Goal: Task Accomplishment & Management: Use online tool/utility

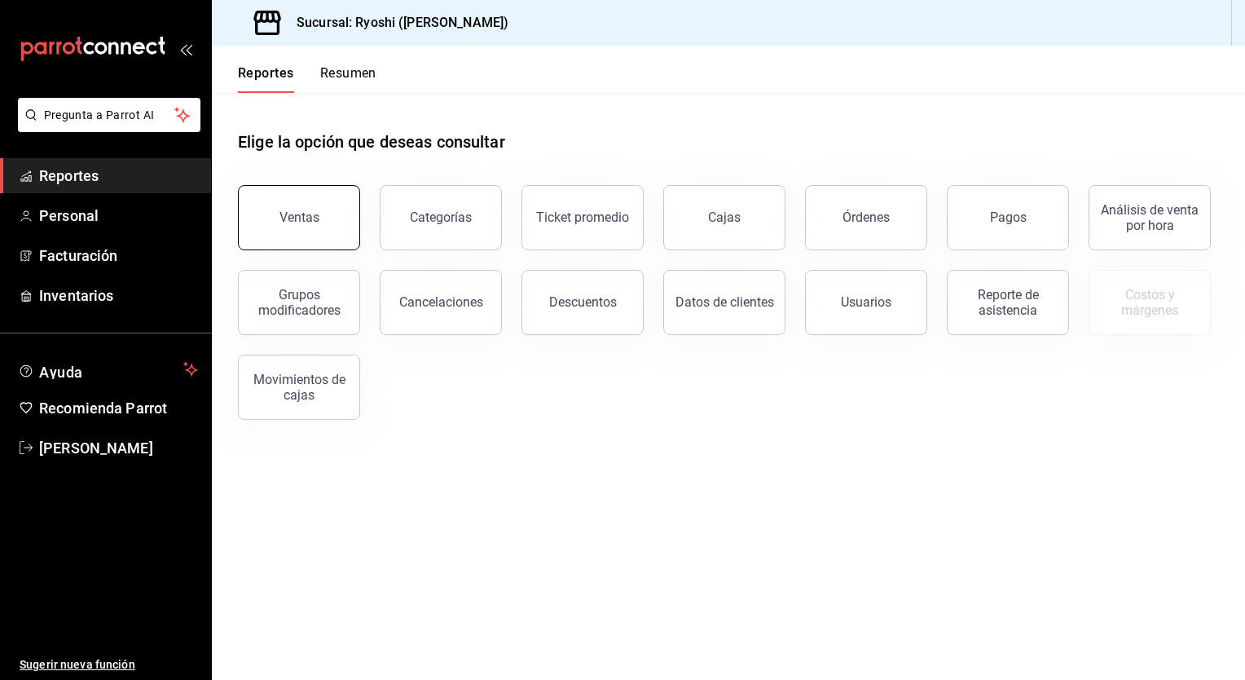
click at [280, 218] on div "Ventas" at bounding box center [300, 216] width 40 height 15
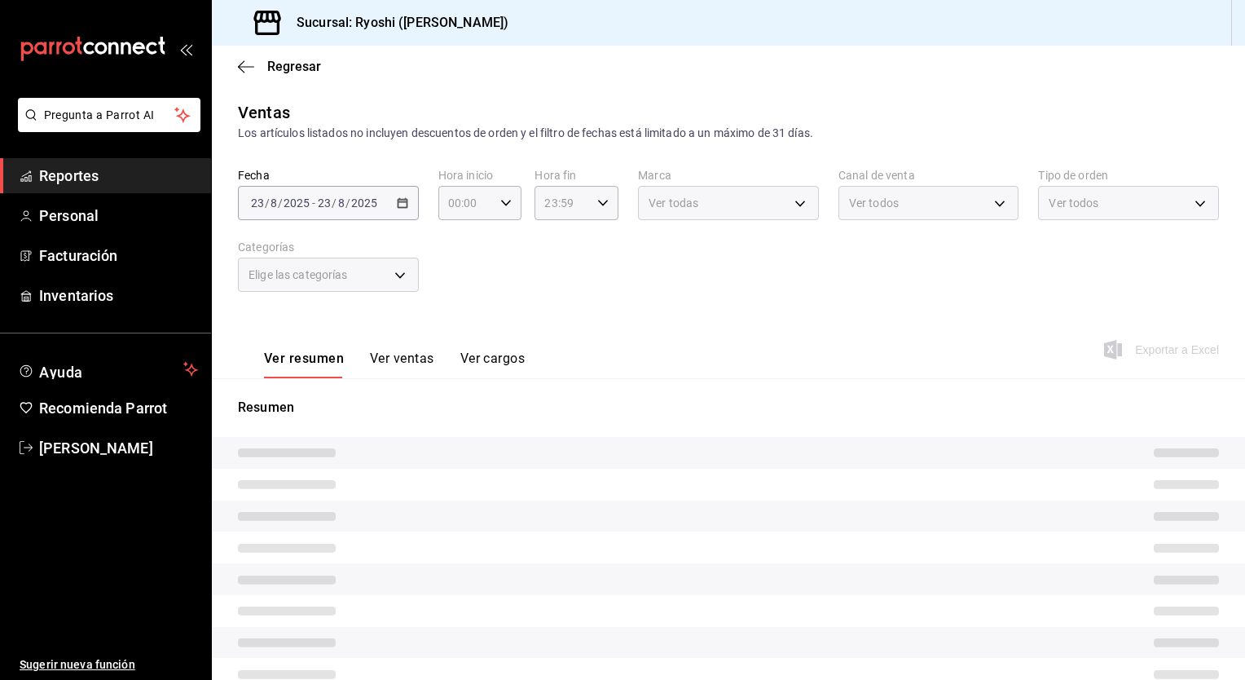
type input "05:00"
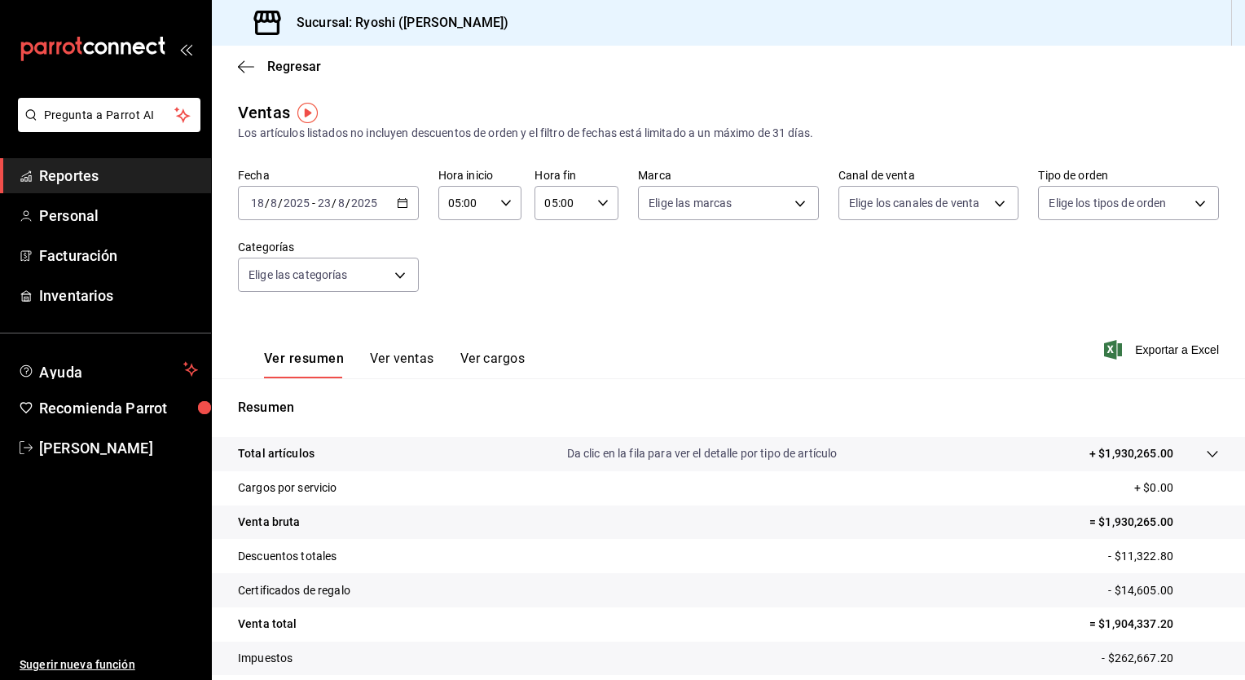
click at [603, 210] on div "05:00 Hora fin" at bounding box center [577, 203] width 84 height 34
click at [553, 326] on span "07" at bounding box center [551, 319] width 15 height 13
type input "07:00"
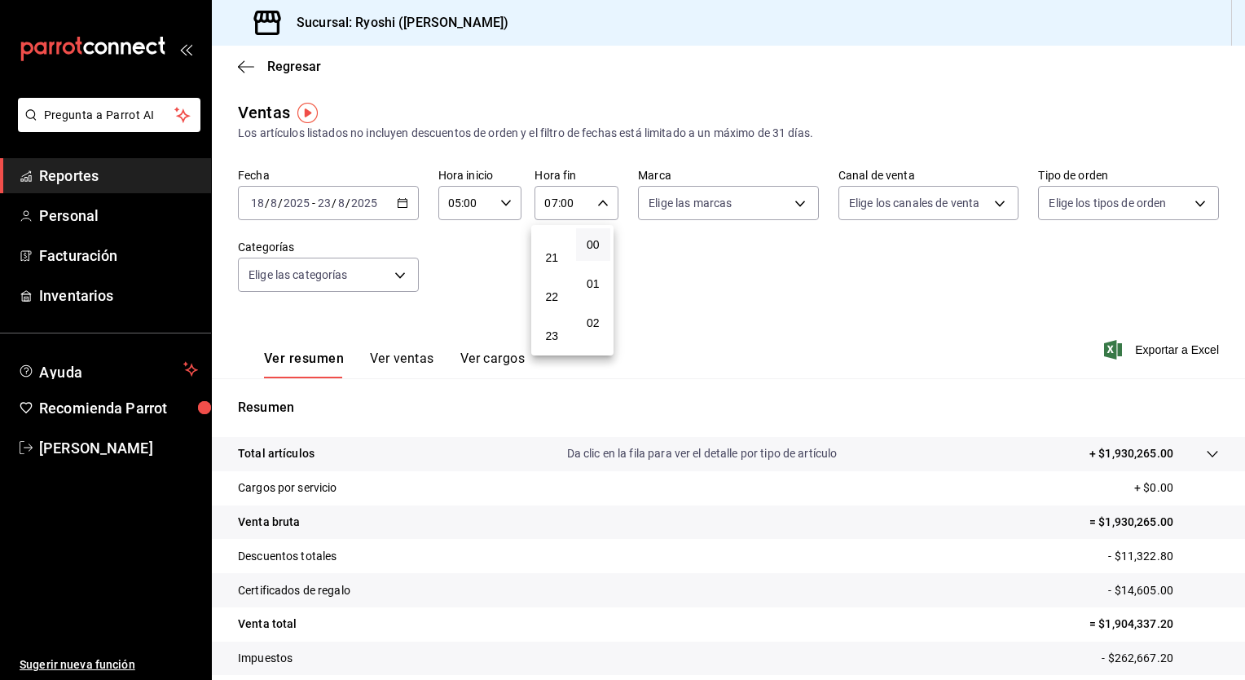
click at [553, 328] on button "23" at bounding box center [552, 335] width 35 height 33
type input "23:00"
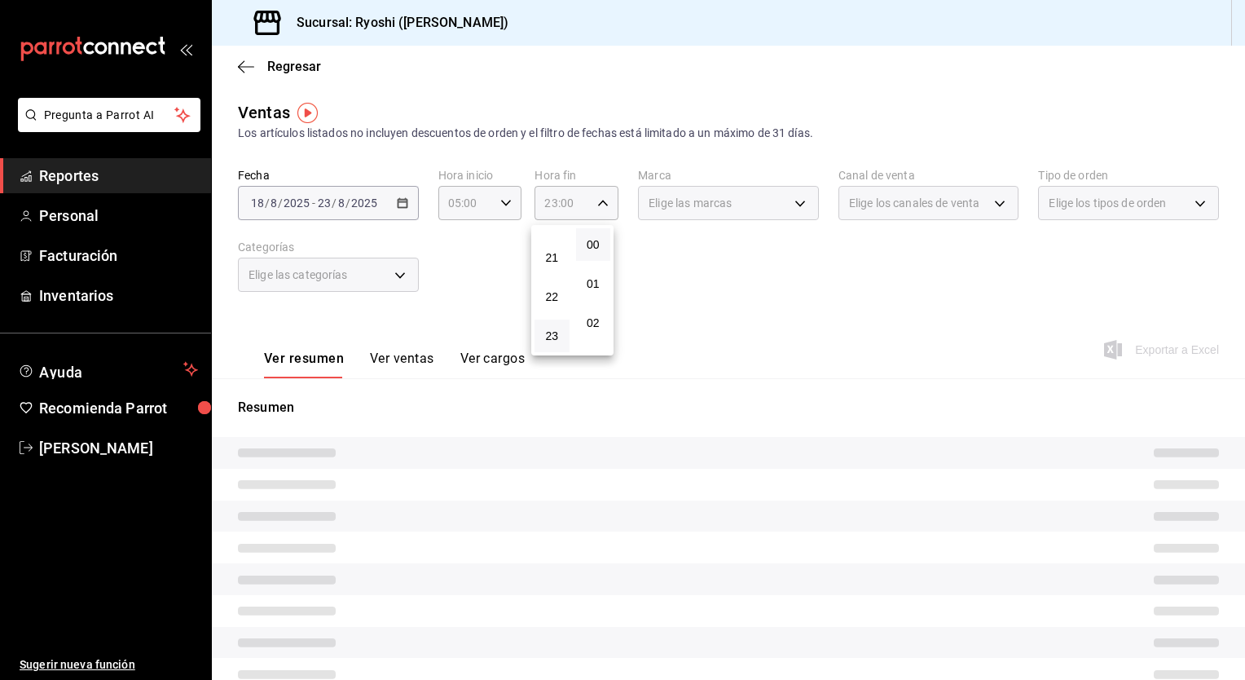
click at [754, 309] on div at bounding box center [622, 340] width 1245 height 680
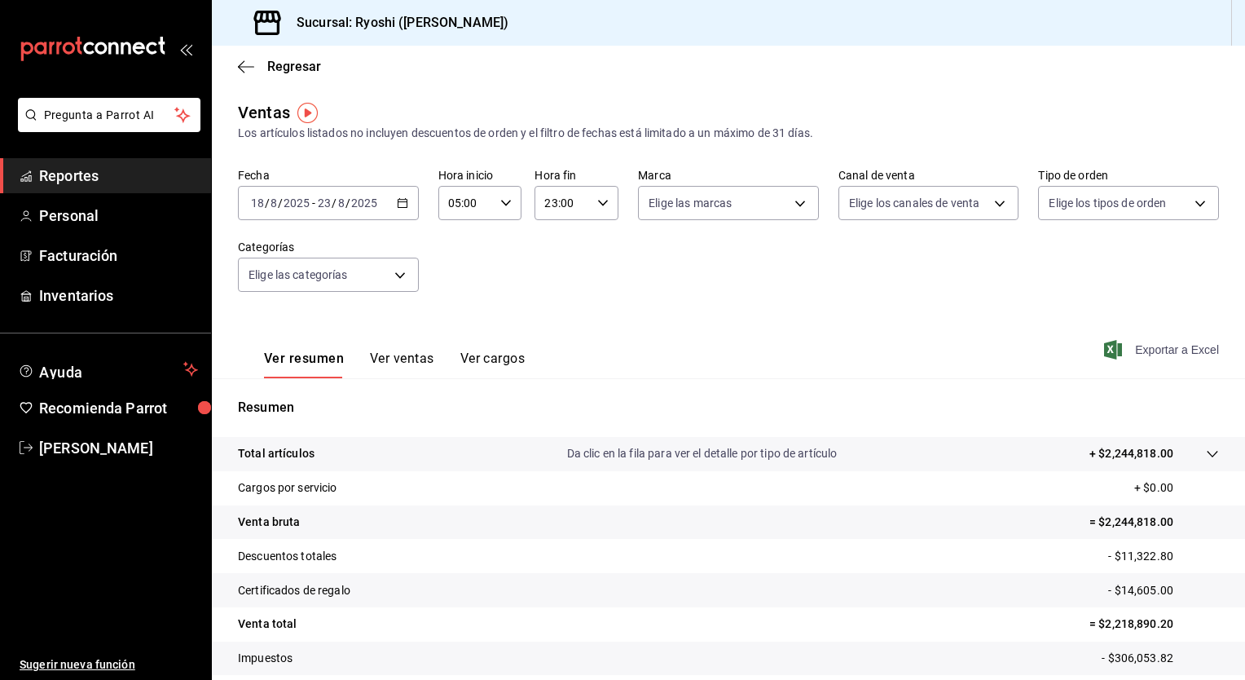
click at [1137, 345] on span "Exportar a Excel" at bounding box center [1163, 350] width 112 height 20
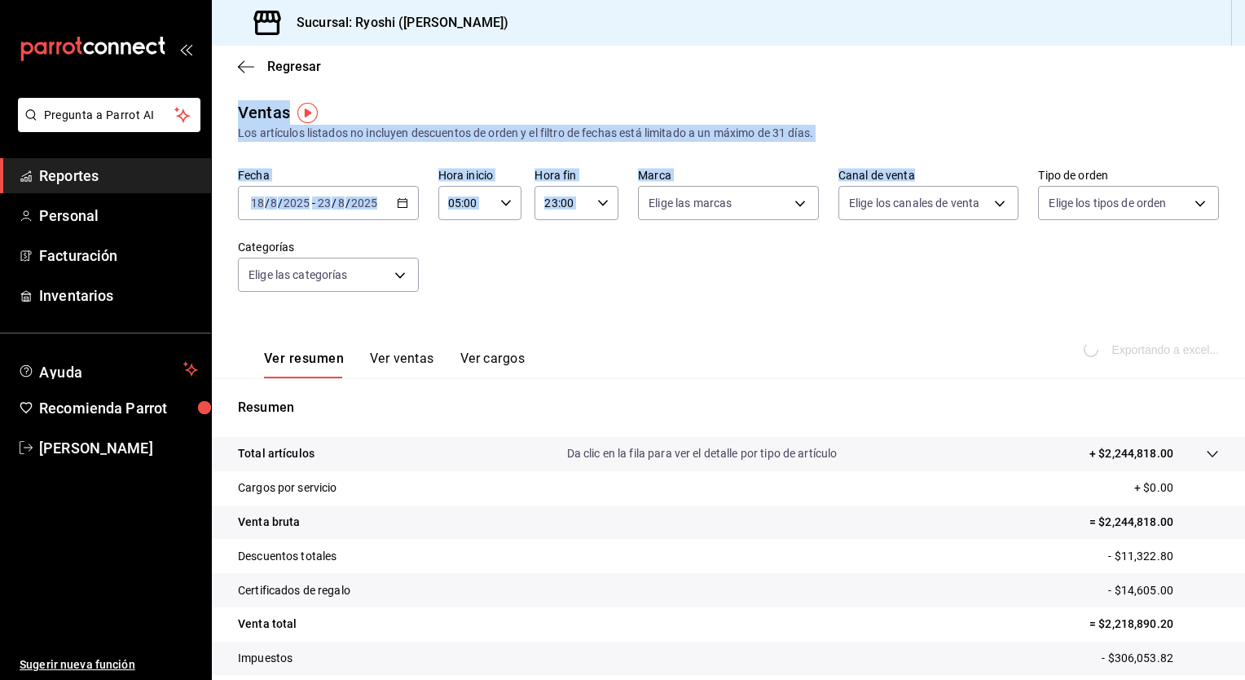
drag, startPoint x: 767, startPoint y: 84, endPoint x: 975, endPoint y: 281, distance: 287.1
click at [975, 281] on main "Regresar Ventas Los artículos listados no incluyen descuentos de orden y el fil…" at bounding box center [728, 413] width 1033 height 735
drag, startPoint x: 975, startPoint y: 281, endPoint x: 880, endPoint y: 121, distance: 186.7
click at [880, 121] on div "Ventas Los artículos listados no incluyen descuentos de orden y el filtro de fe…" at bounding box center [728, 121] width 981 height 42
click at [902, 101] on div "Ventas Los artículos listados no incluyen descuentos de orden y el filtro de fe…" at bounding box center [728, 121] width 981 height 42
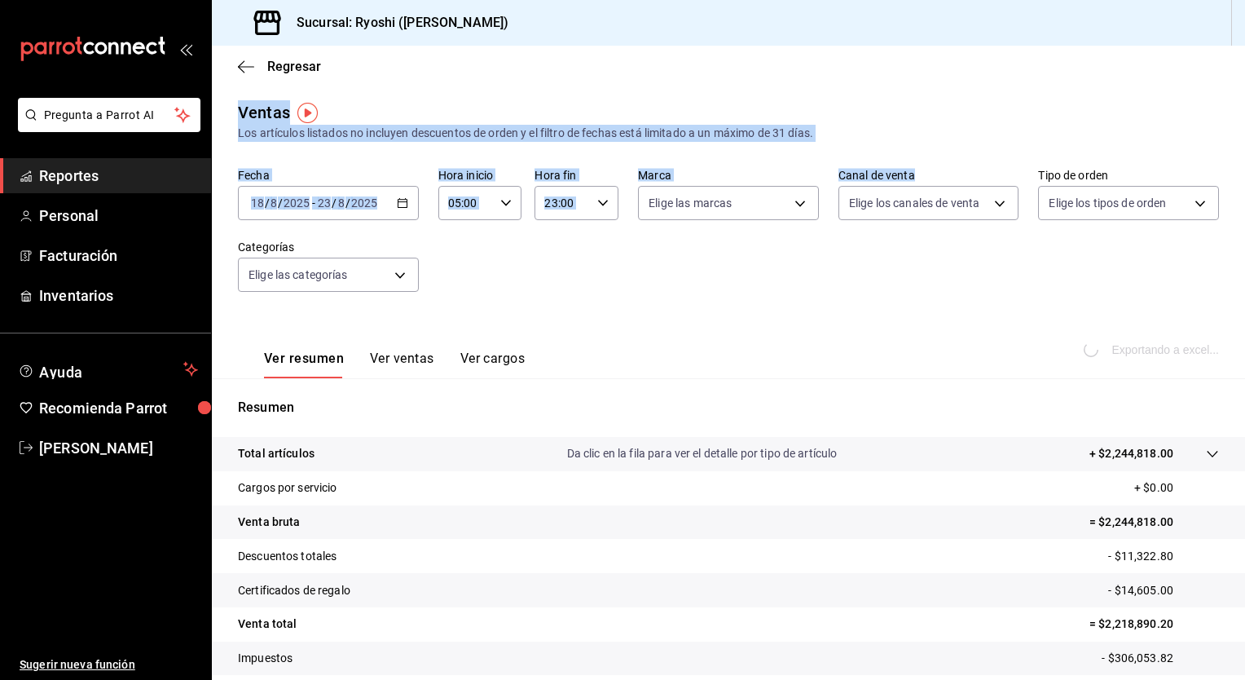
click at [553, 126] on div "Los artículos listados no incluyen descuentos de orden y el filtro de fechas es…" at bounding box center [728, 133] width 981 height 17
